Goal: Task Accomplishment & Management: Manage account settings

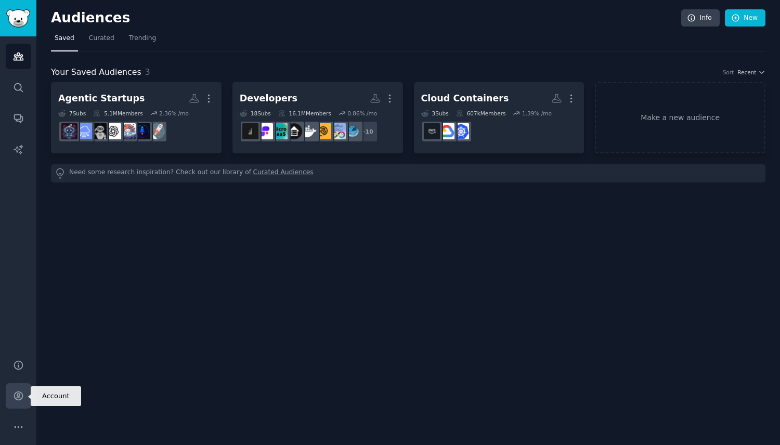
click at [25, 398] on link "Account" at bounding box center [18, 395] width 25 height 25
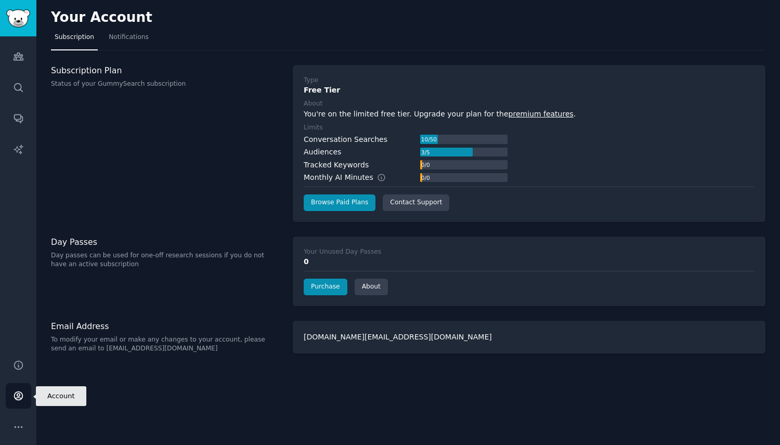
click at [19, 394] on icon "Sidebar" at bounding box center [18, 395] width 11 height 11
click at [277, 311] on div "Your Account Subscription Notifications Subscription Plan Status of your GummyS…" at bounding box center [407, 222] width 743 height 445
